Goal: Navigation & Orientation: Find specific page/section

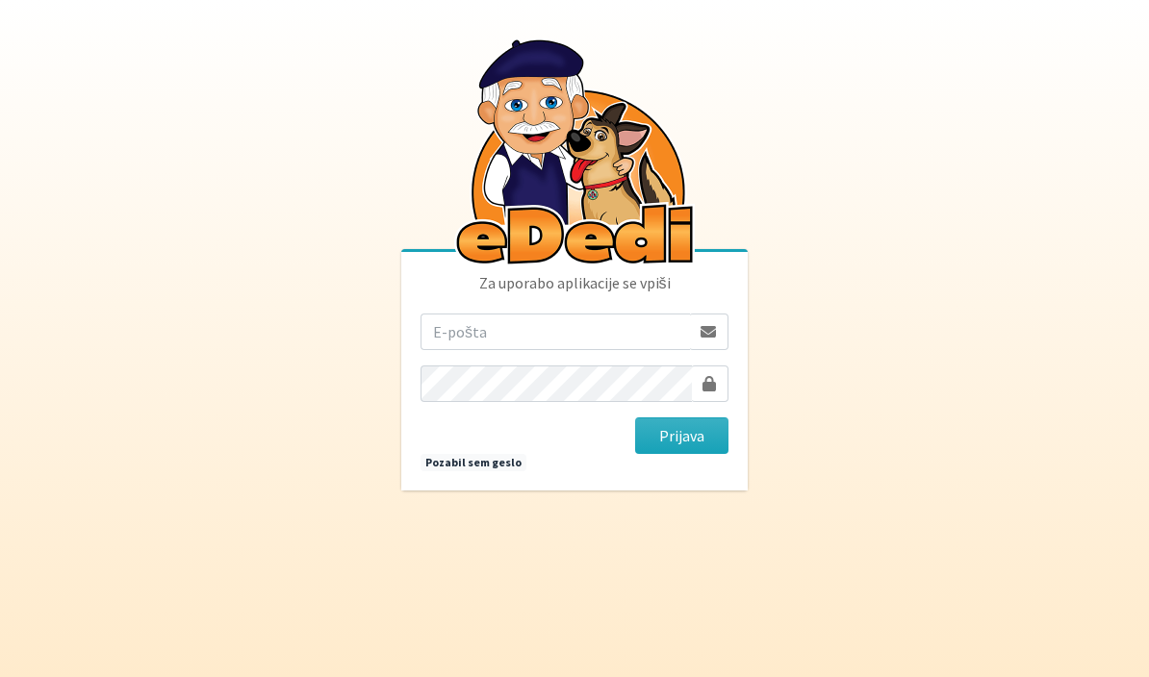
scroll to position [208, 0]
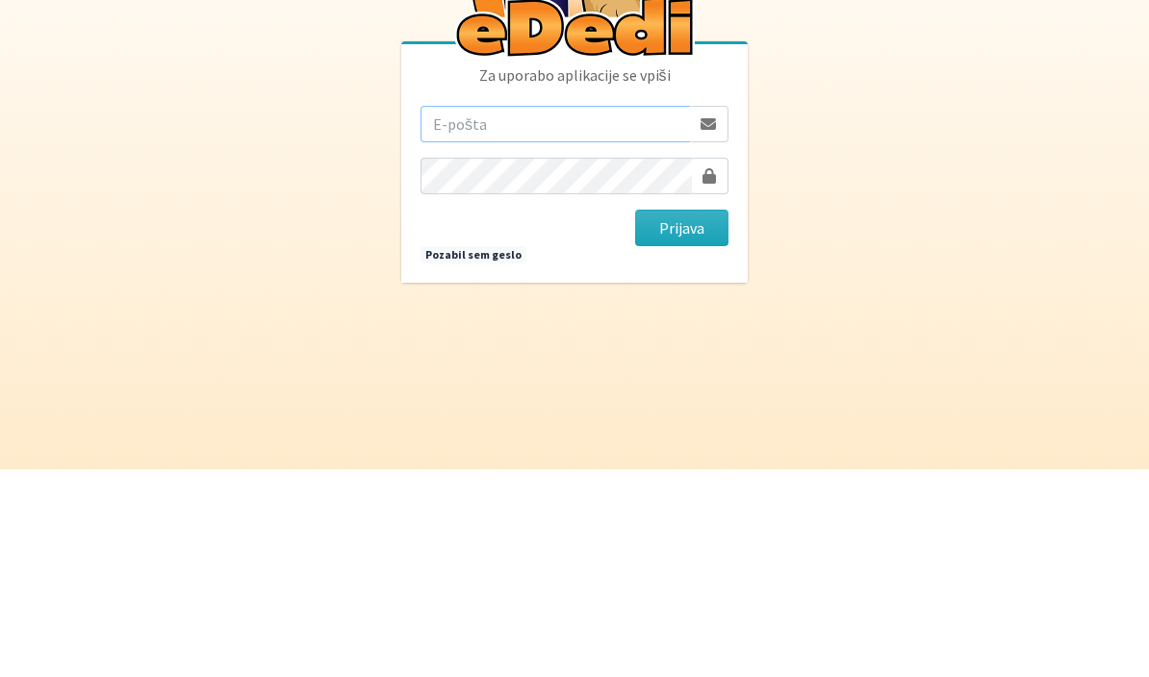
type input "[EMAIL_ADDRESS][DOMAIN_NAME]"
click at [681, 418] on button "Prijava" at bounding box center [681, 436] width 93 height 37
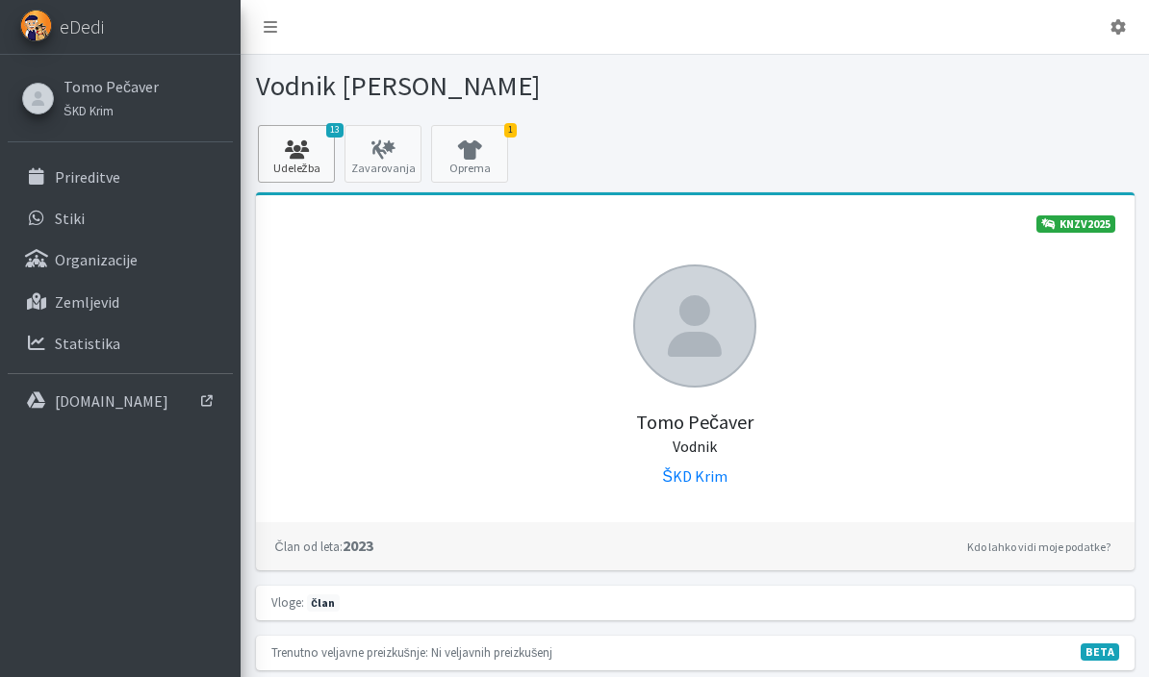
click at [301, 147] on icon at bounding box center [296, 149] width 65 height 19
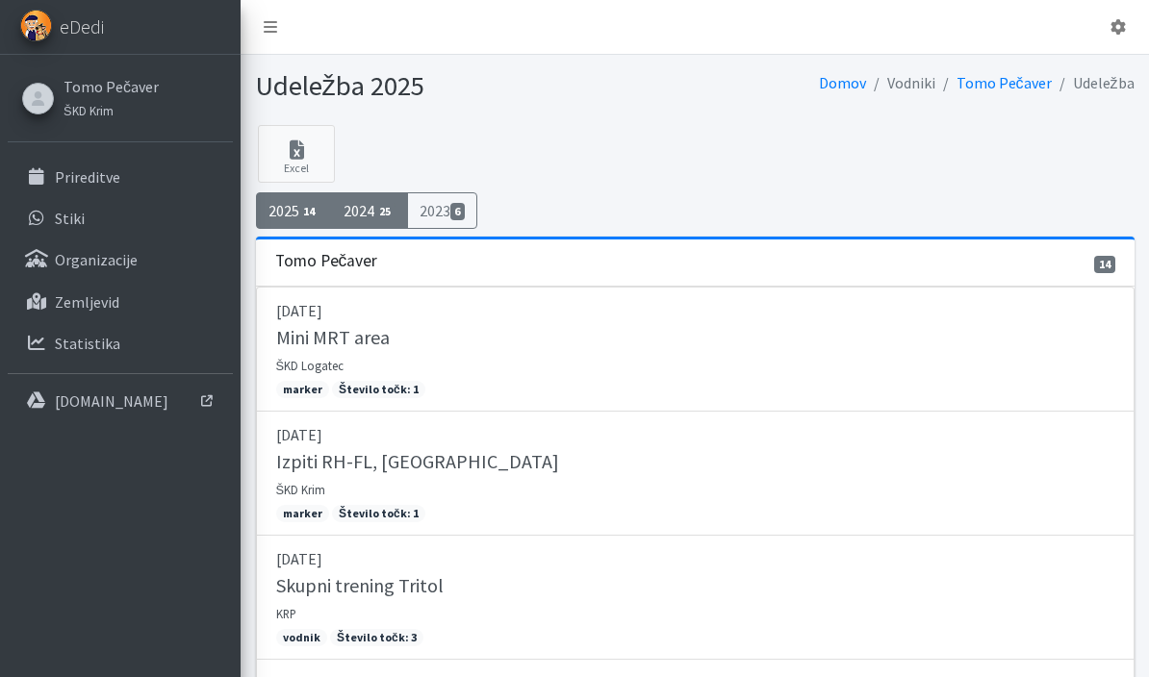
click at [366, 208] on link "2024 25" at bounding box center [369, 210] width 77 height 37
click at [1118, 24] on icon at bounding box center [1117, 26] width 15 height 15
click at [1067, 78] on link "Odjavi se" at bounding box center [1064, 72] width 152 height 31
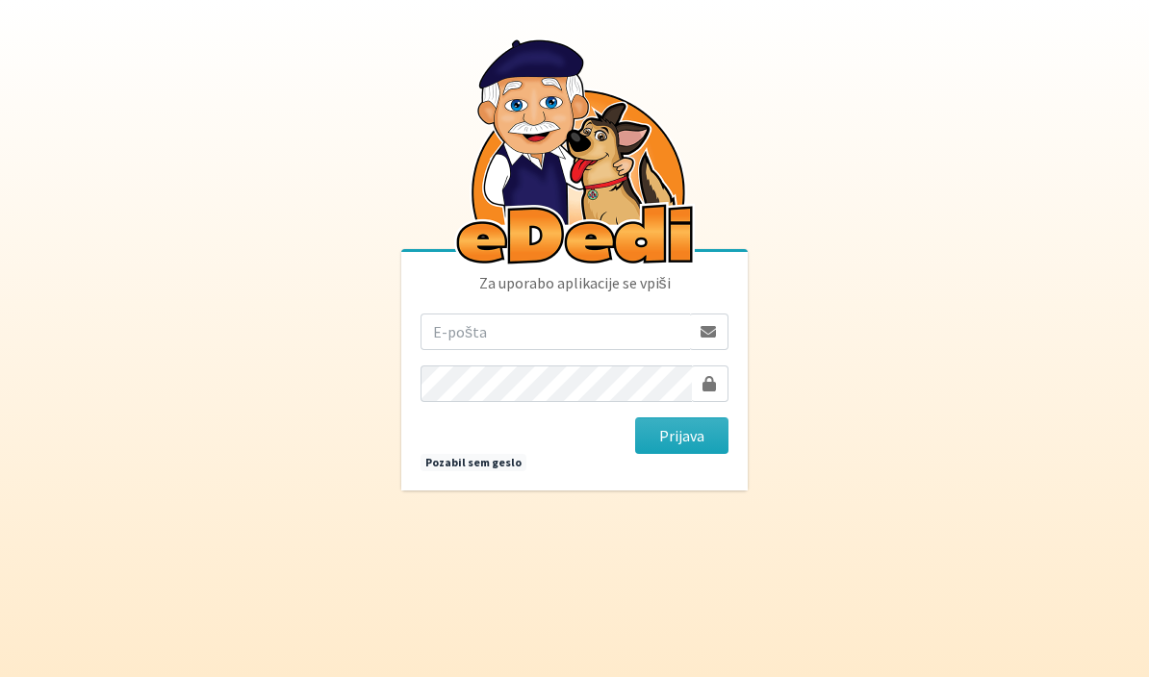
scroll to position [208, 0]
type input "[EMAIL_ADDRESS][DOMAIN_NAME]"
click at [703, 454] on button "Prijava" at bounding box center [681, 436] width 93 height 37
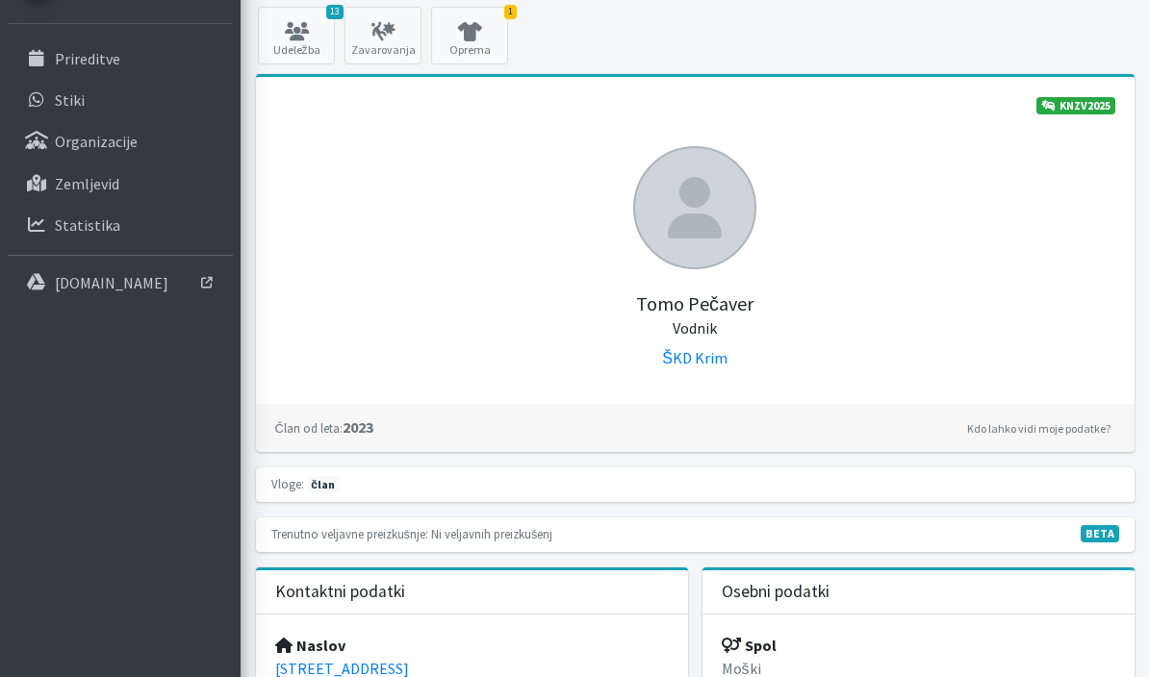
scroll to position [118, 0]
click at [711, 361] on link "ŠKD Krim" at bounding box center [694, 357] width 65 height 19
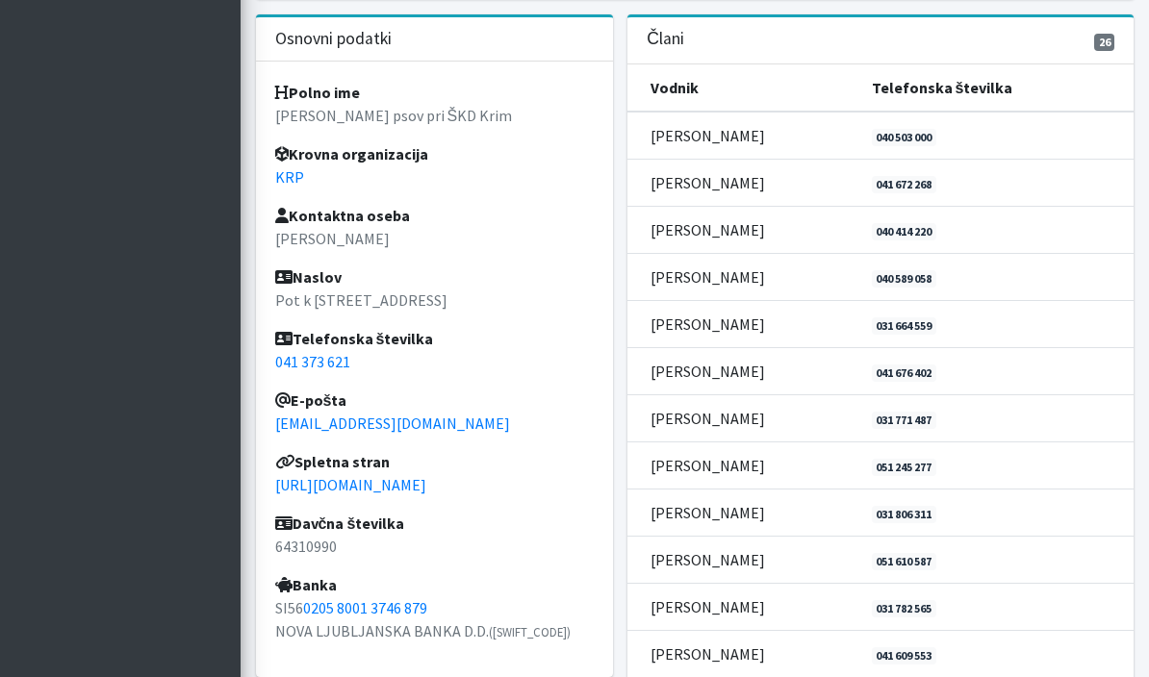
scroll to position [556, 0]
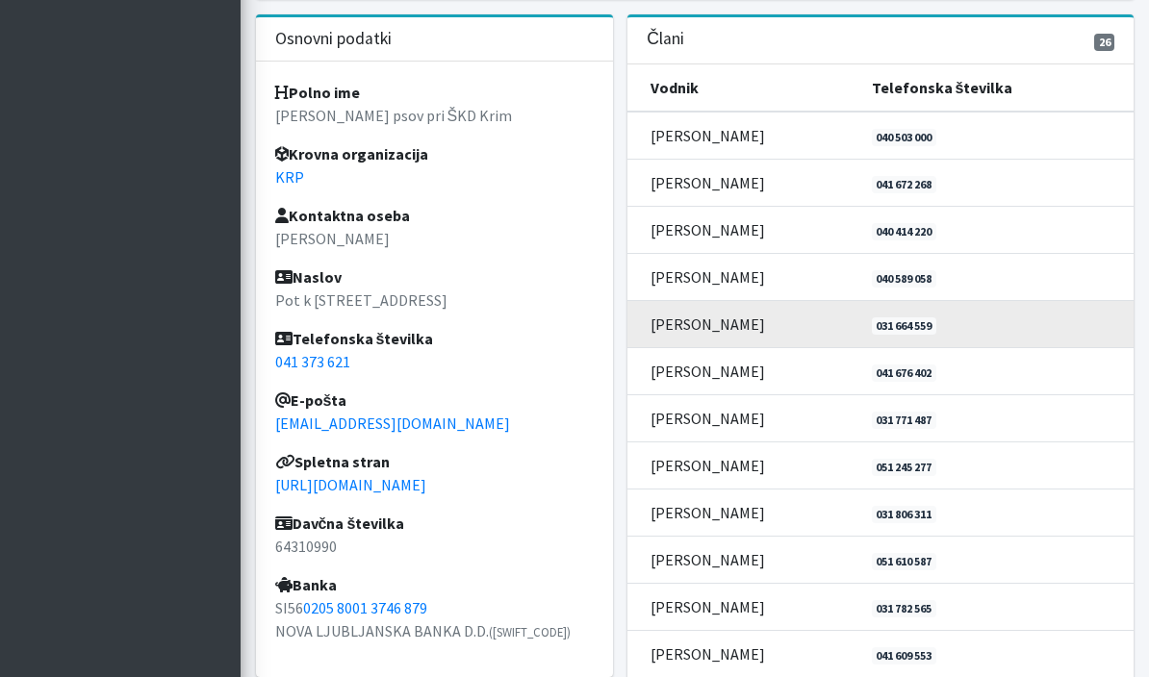
click at [721, 320] on td "[PERSON_NAME]" at bounding box center [743, 323] width 232 height 47
click at [703, 322] on td "[PERSON_NAME]" at bounding box center [743, 323] width 232 height 47
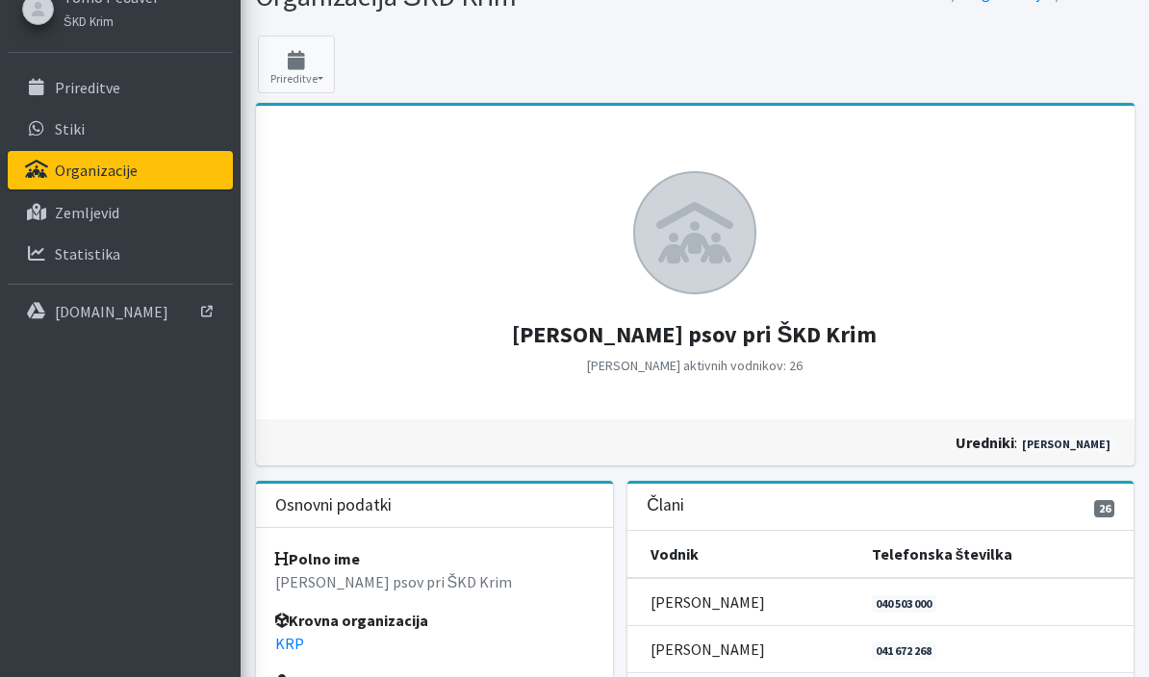
scroll to position [0, 0]
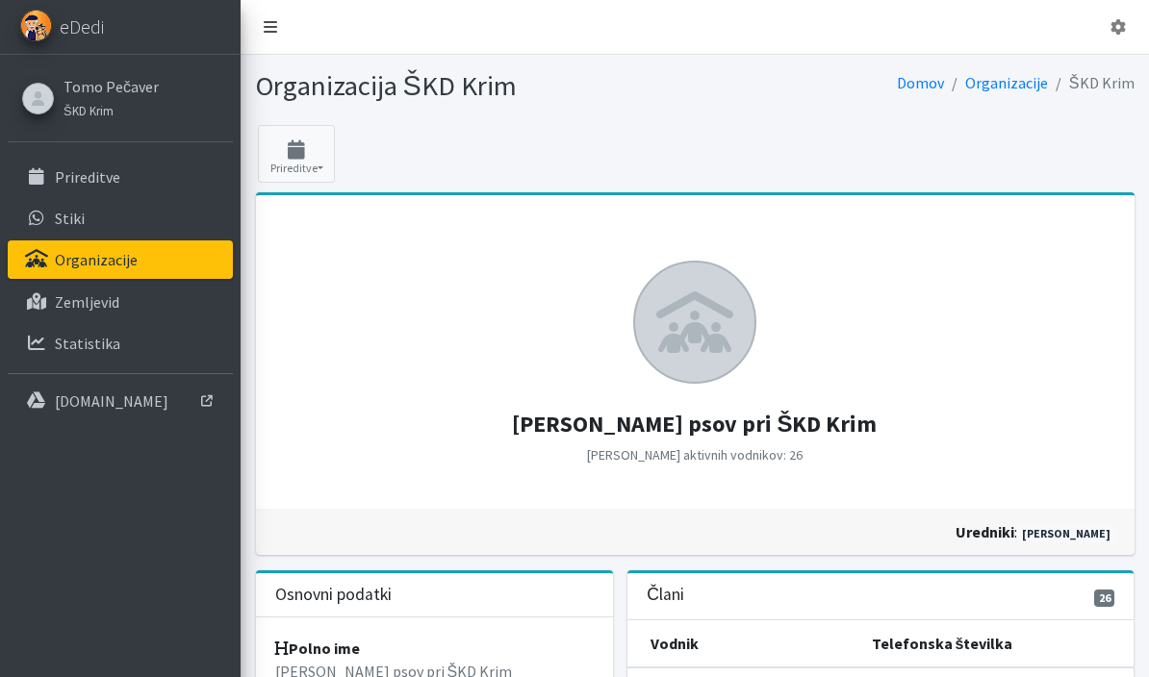
click at [269, 21] on icon at bounding box center [270, 26] width 13 height 15
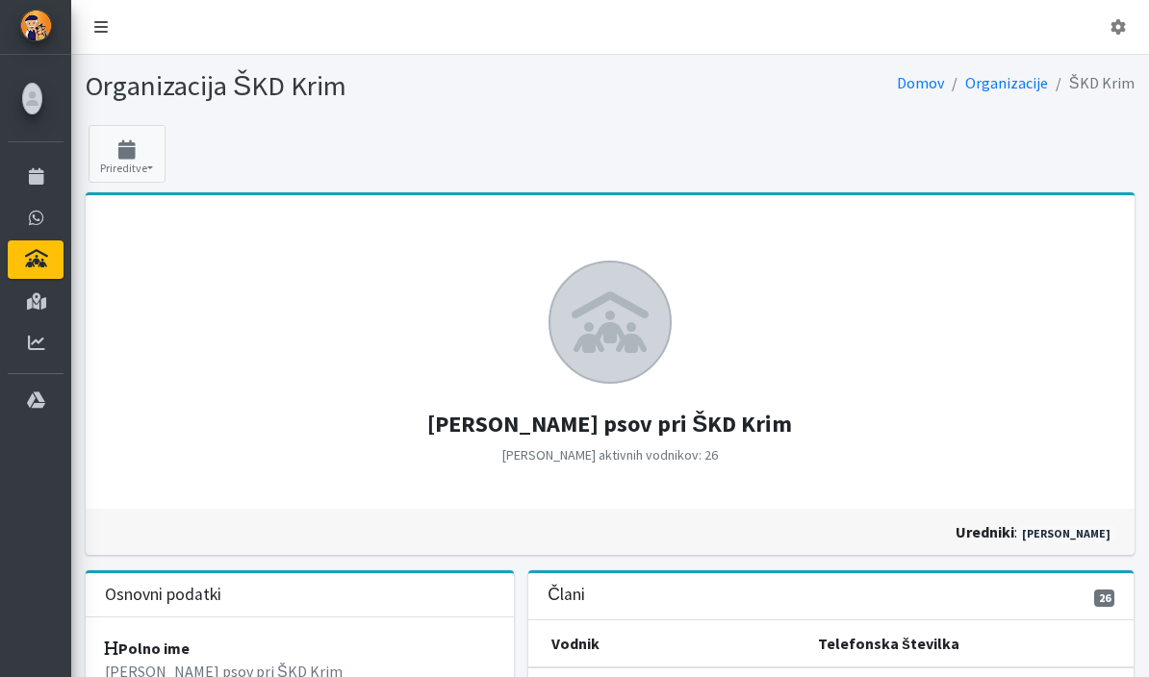
click at [103, 15] on link at bounding box center [101, 27] width 44 height 38
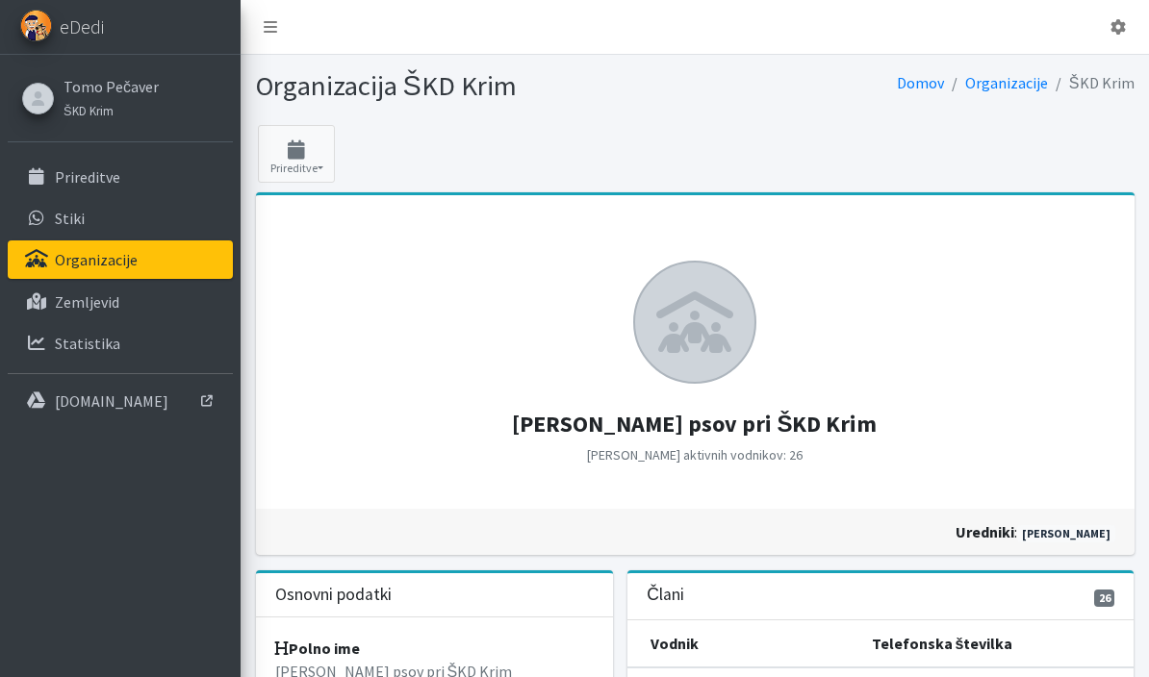
click at [56, 92] on div "Tomo Pečaver ŠKD Krim" at bounding box center [109, 98] width 110 height 56
click at [74, 82] on link "Tomo Pečaver" at bounding box center [110, 86] width 95 height 23
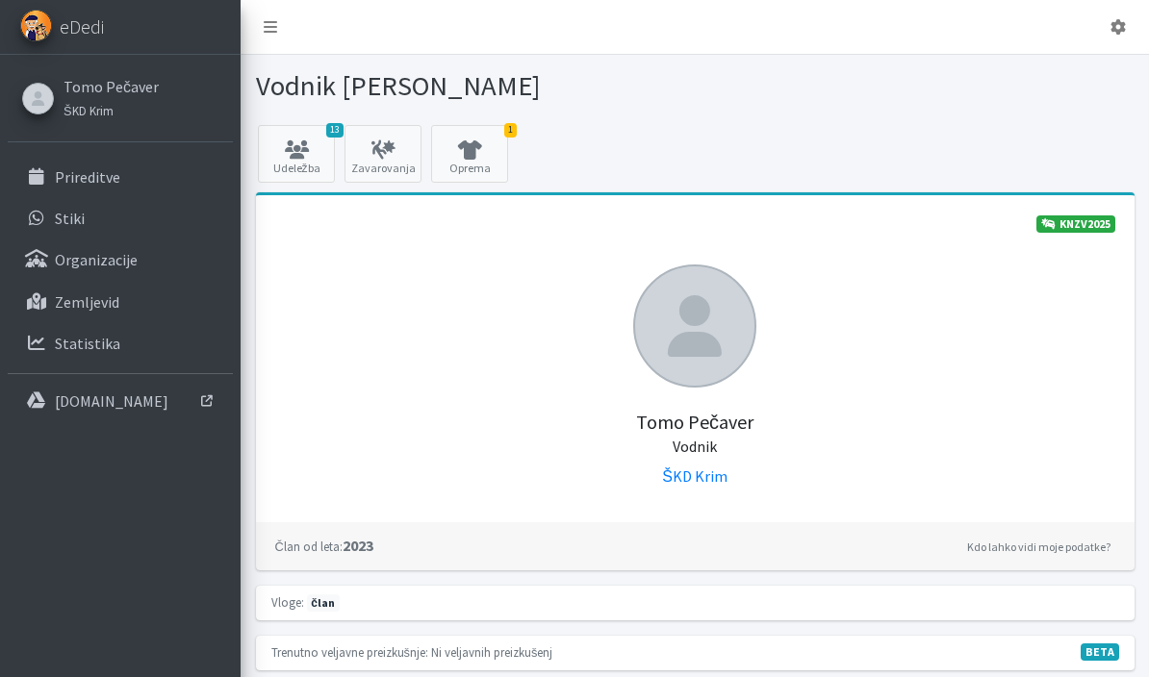
click at [1028, 89] on div at bounding box center [918, 86] width 446 height 34
click at [65, 218] on p "Stiki" at bounding box center [70, 218] width 30 height 19
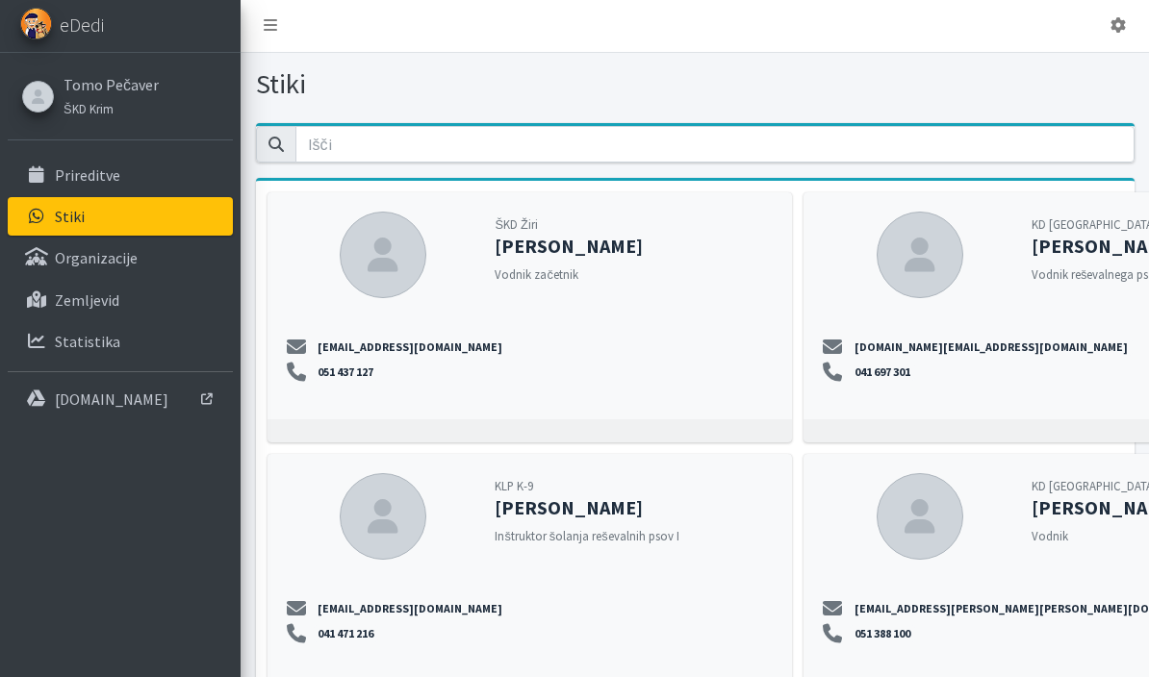
scroll to position [2, 0]
click at [794, 149] on input "email" at bounding box center [714, 144] width 839 height 37
click at [1125, 24] on icon at bounding box center [1117, 24] width 15 height 15
click at [1076, 74] on link "Odjavi se" at bounding box center [1064, 70] width 152 height 31
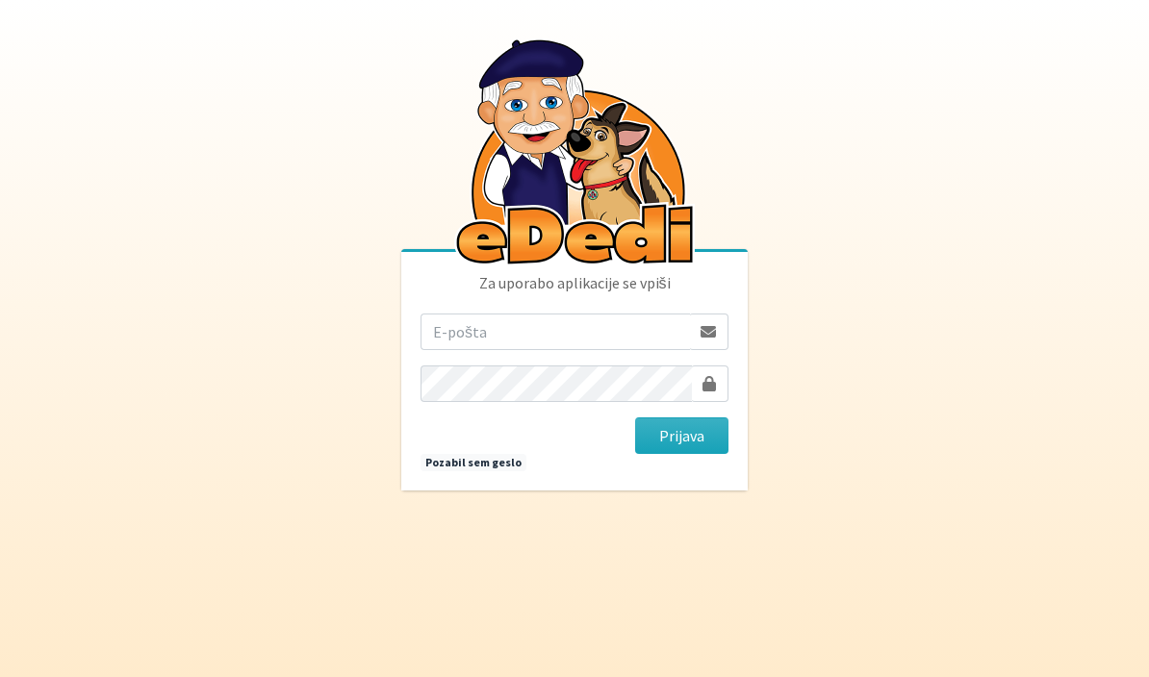
scroll to position [208, 0]
